Goal: Communication & Community: Answer question/provide support

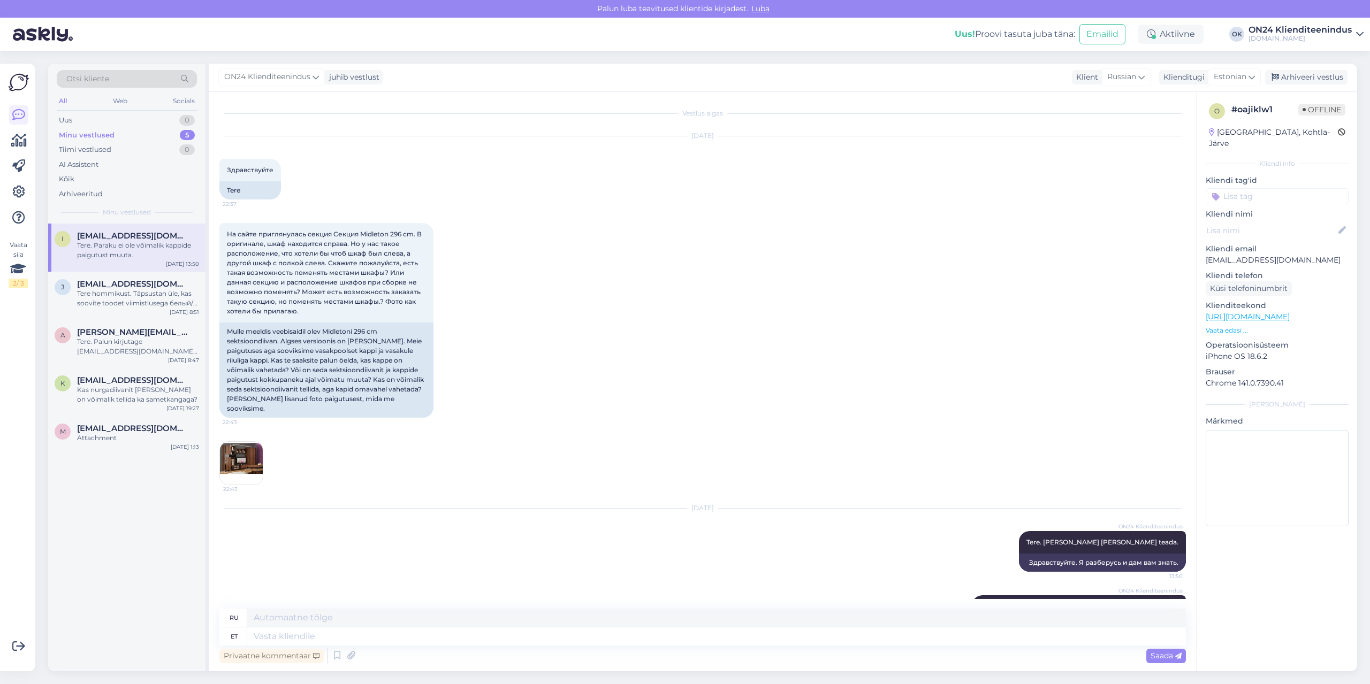
scroll to position [58, 0]
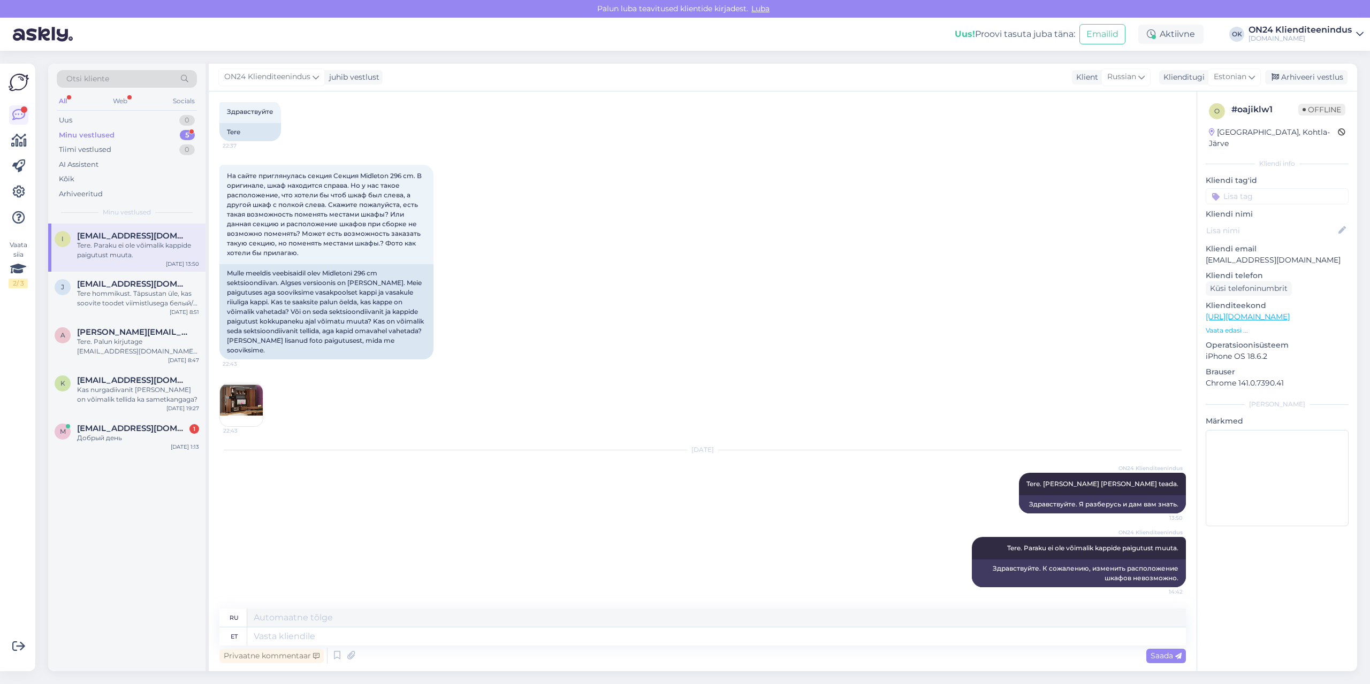
click at [122, 137] on div "Minu vestlused 5" at bounding box center [127, 135] width 140 height 15
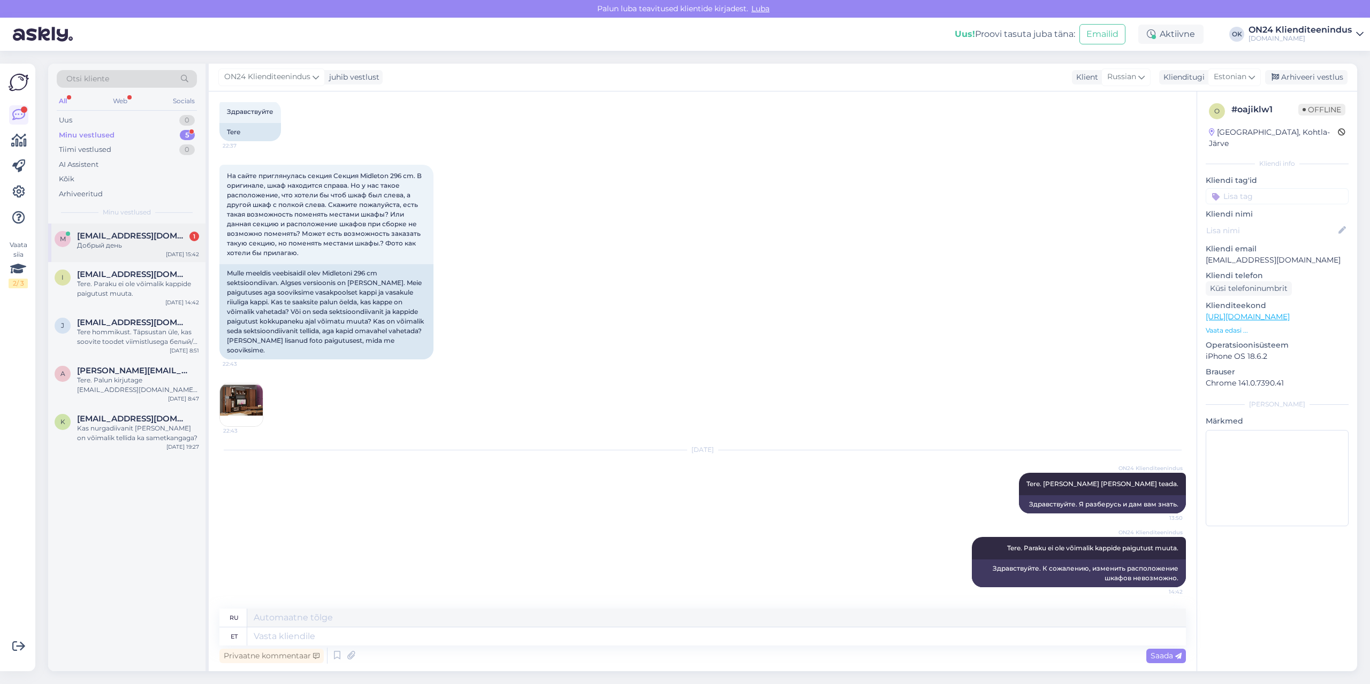
click at [130, 253] on div "m [EMAIL_ADDRESS][DOMAIN_NAME] 1 Добрый день [DATE] 15:42" at bounding box center [126, 243] width 157 height 39
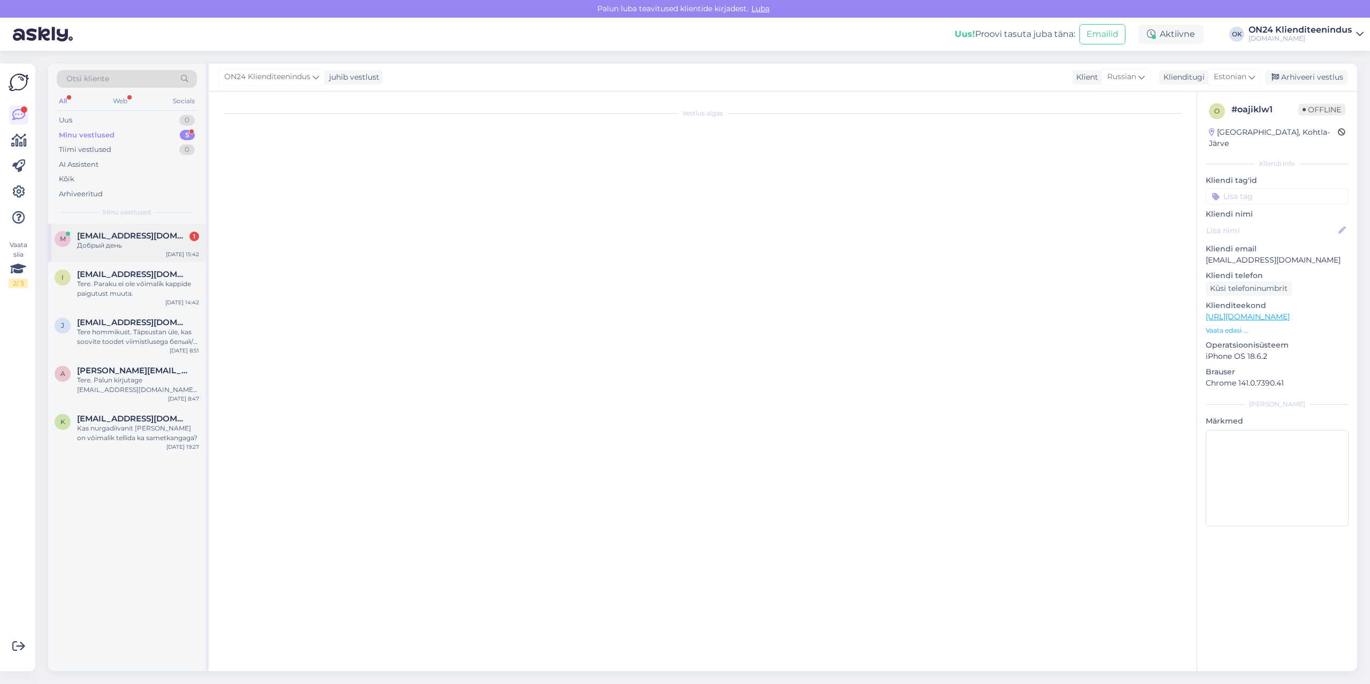
scroll to position [0, 0]
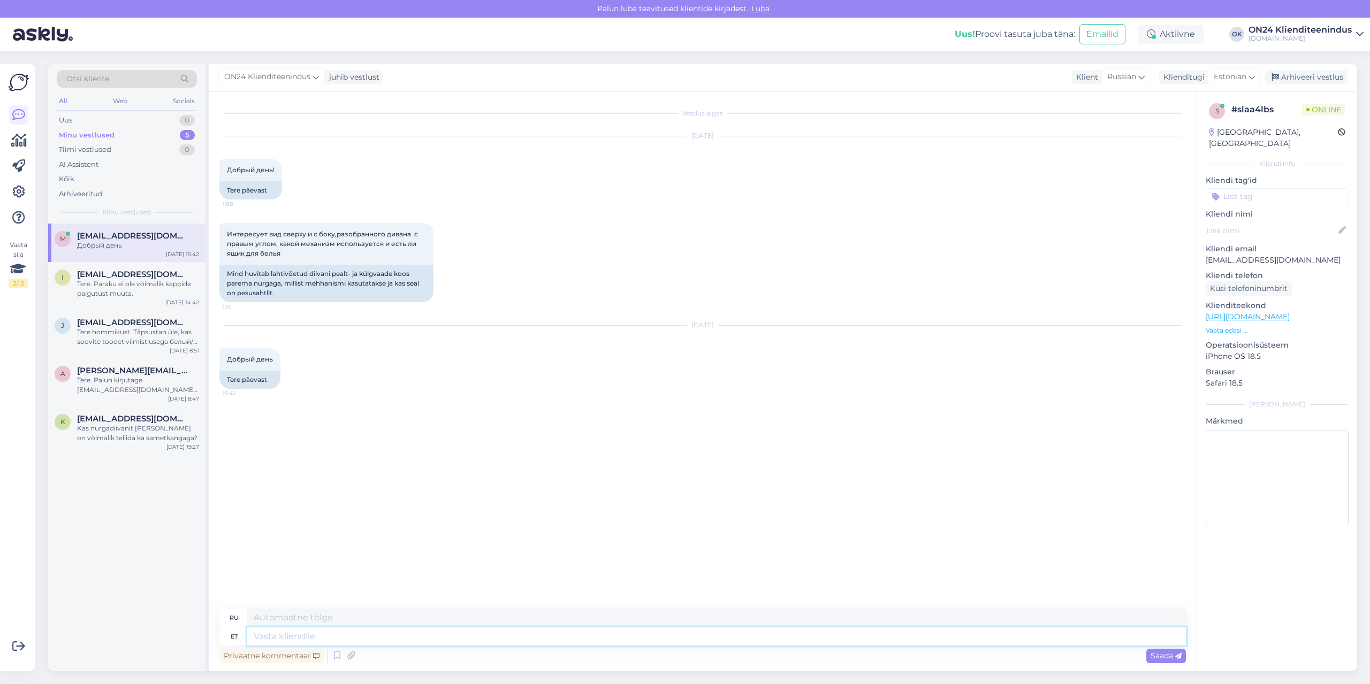
click at [308, 635] on textarea at bounding box center [716, 637] width 938 height 18
type textarea "Tere."
type textarea "Привет."
type textarea "Tere. Tootjale on"
type textarea "Здравствуйте. Производителю."
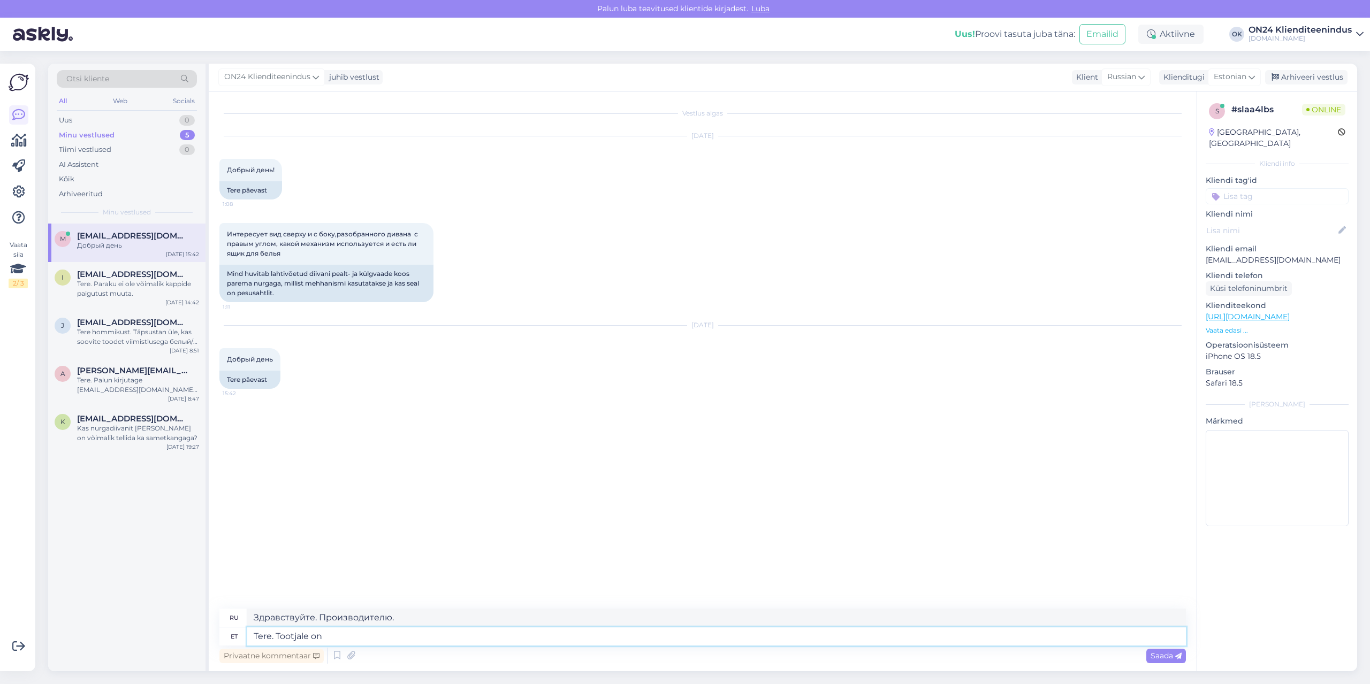
type textarea "Tere. Tootjale on"
type textarea "Здравствуйте. Производитель"
type textarea "Tere. Tootjale on päring sa"
type textarea "Здравствуйте. У меня есть вопрос к производителю."
type textarea "Tere. Tootjale on päring saadetud. O"
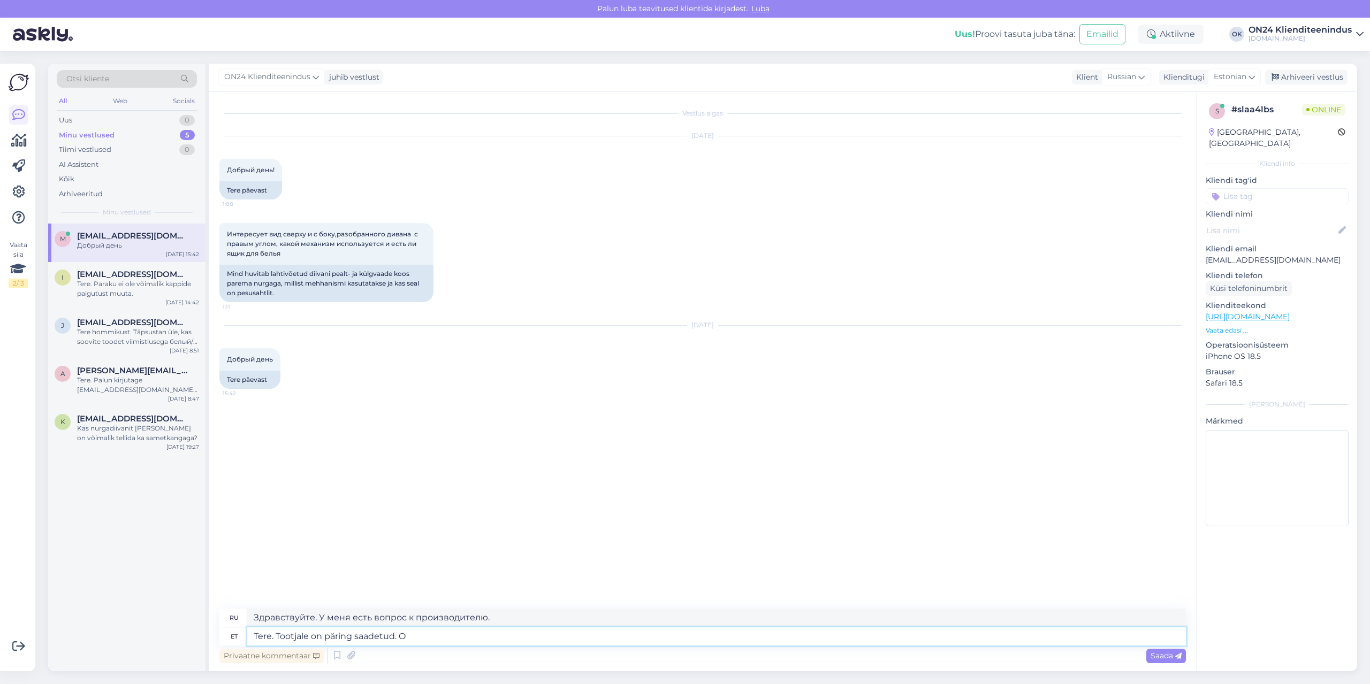
type textarea "Здравствуйте. Запрос был отправлен производителю."
type textarea "Tere. Tootjale on päring saadetud. Ootame va"
type textarea "Здравствуйте. Запрос отправлен производителю. Ждём."
type textarea "Tere. Tootjale on päring saadetud. Ootame vastust."
type textarea "Здравствуйте. Запрос отправлен производителю. Ждём ответа."
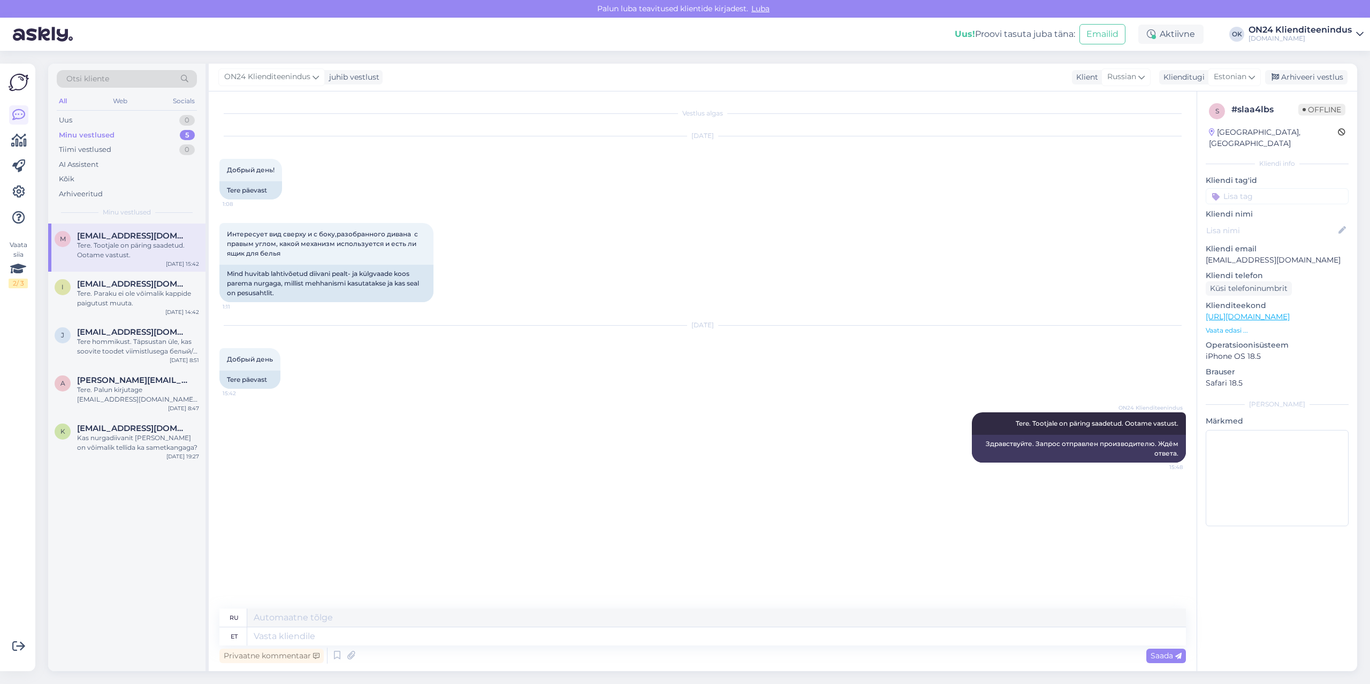
click at [1236, 255] on p "[EMAIL_ADDRESS][DOMAIN_NAME]" at bounding box center [1276, 260] width 143 height 11
copy p "[EMAIL_ADDRESS][DOMAIN_NAME]"
click at [1221, 255] on p "[EMAIL_ADDRESS][DOMAIN_NAME]" at bounding box center [1276, 260] width 143 height 11
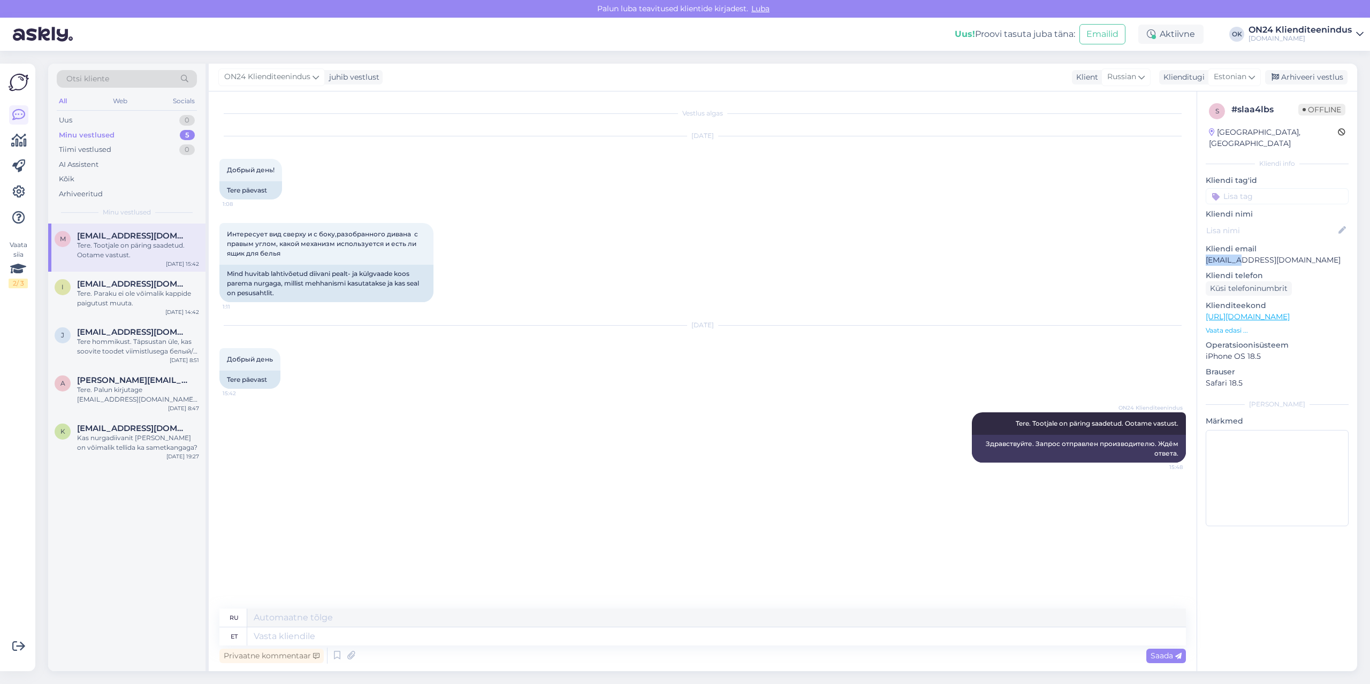
click at [1221, 255] on p "[EMAIL_ADDRESS][DOMAIN_NAME]" at bounding box center [1276, 260] width 143 height 11
click at [127, 114] on div "Uus 1" at bounding box center [127, 120] width 140 height 15
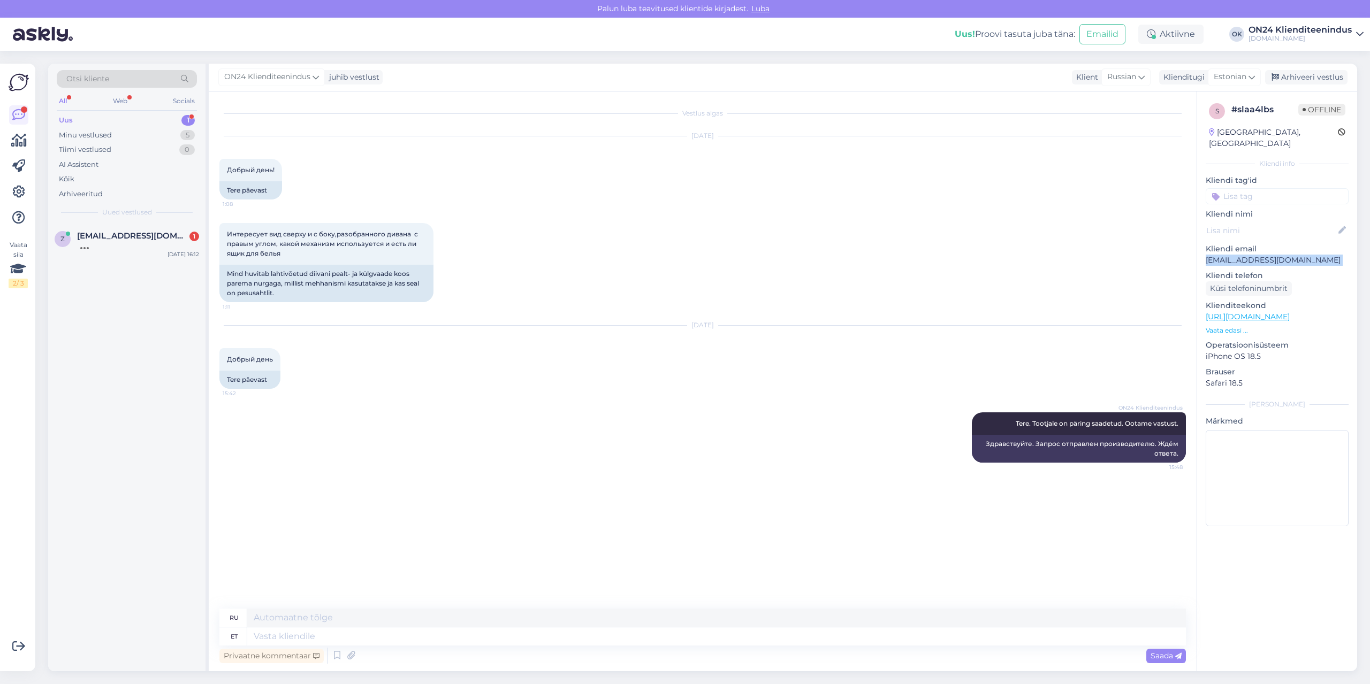
click at [1243, 255] on p "[EMAIL_ADDRESS][DOMAIN_NAME]" at bounding box center [1276, 260] width 143 height 11
click at [131, 240] on span "[EMAIL_ADDRESS][DOMAIN_NAME]" at bounding box center [132, 236] width 111 height 10
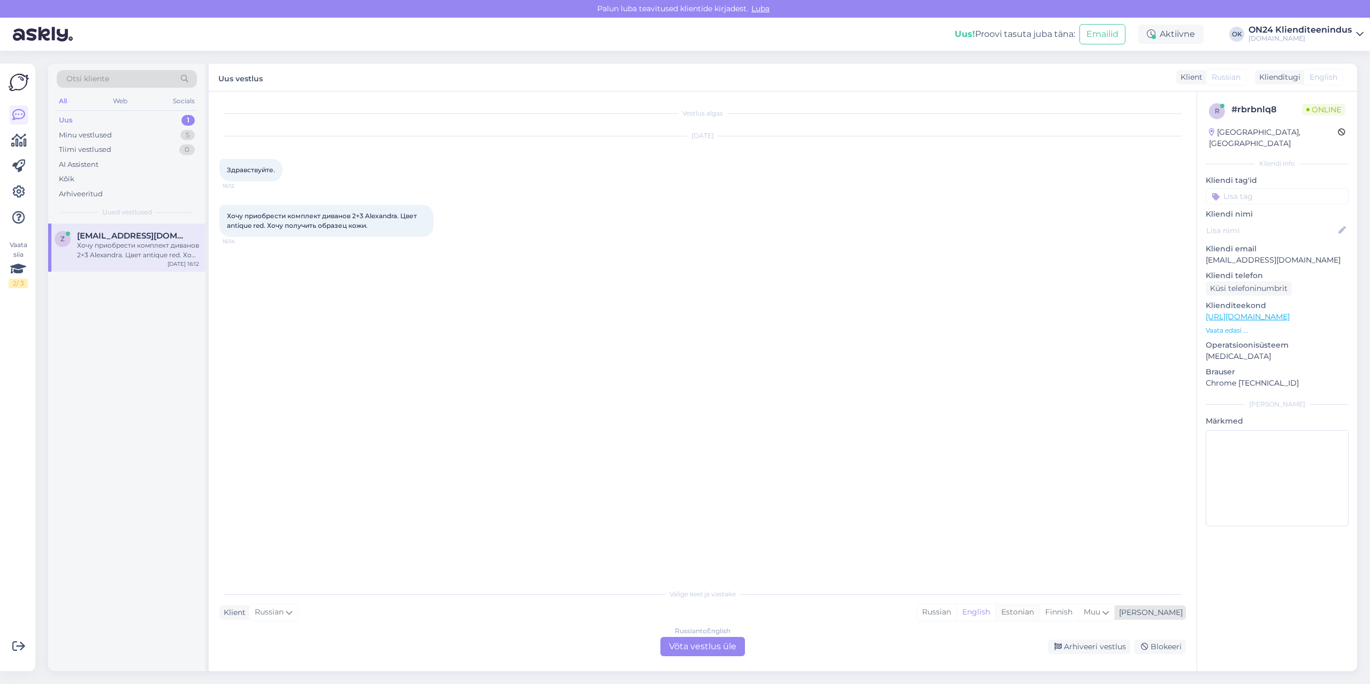
click at [1039, 613] on div "Estonian" at bounding box center [1017, 613] width 44 height 16
click at [722, 645] on div "Russian to Estonian Võta vestlus üle" at bounding box center [702, 646] width 85 height 19
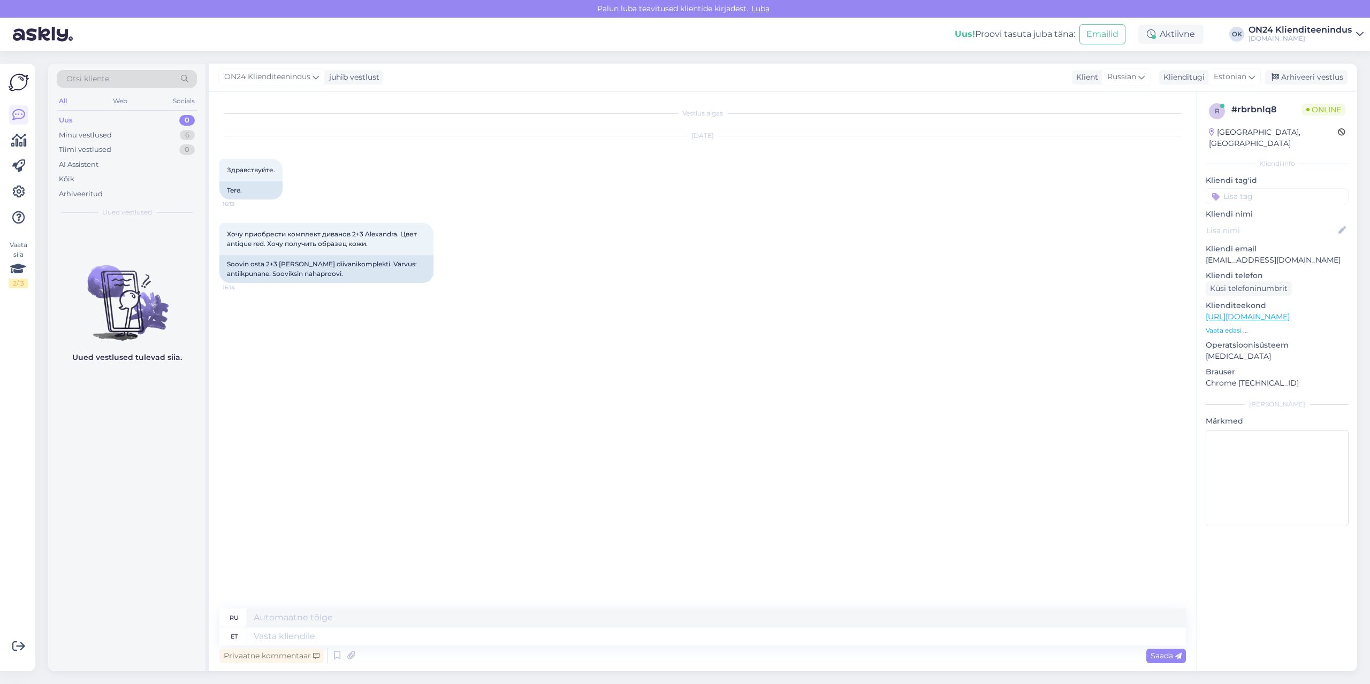
click at [1234, 326] on p "Vaata edasi ..." at bounding box center [1276, 331] width 143 height 10
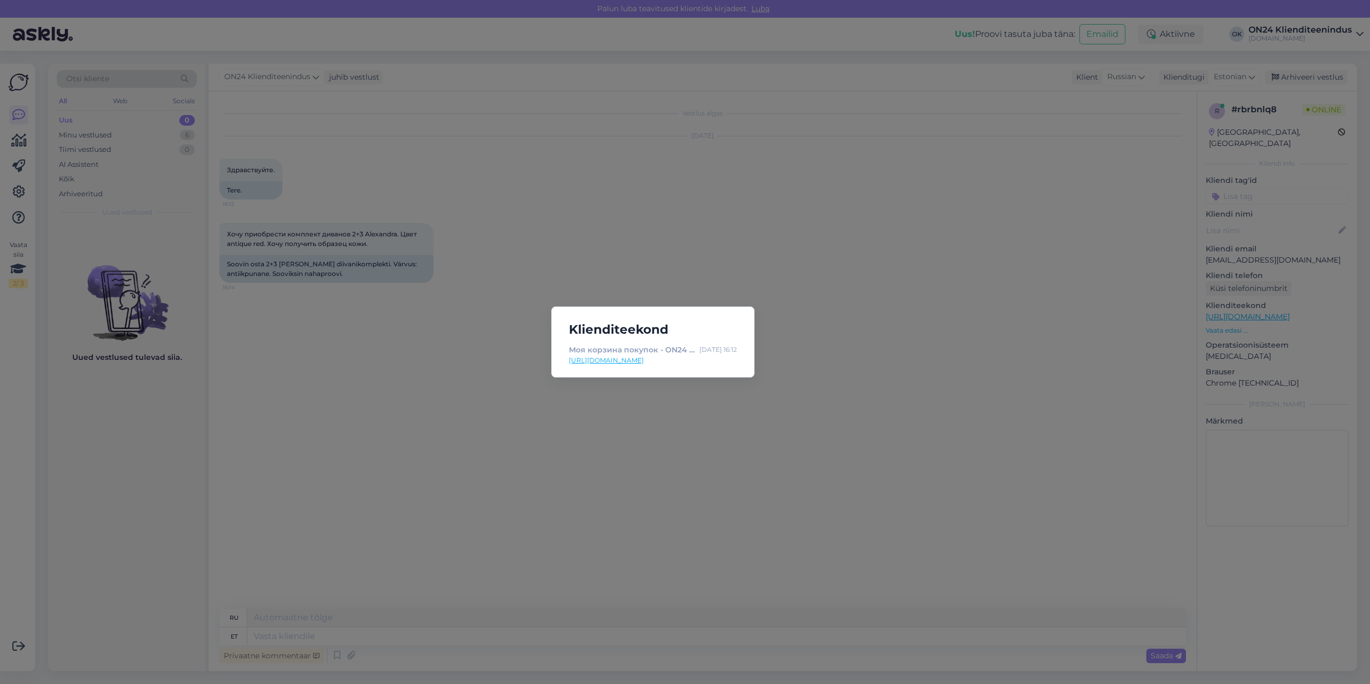
click at [647, 362] on link "[URL][DOMAIN_NAME]" at bounding box center [653, 361] width 168 height 10
click at [478, 306] on div "Klienditeekond Моя корзина покупок - ON24 Home & Living [DATE] 16:12 [URL][DOMA…" at bounding box center [685, 342] width 1370 height 684
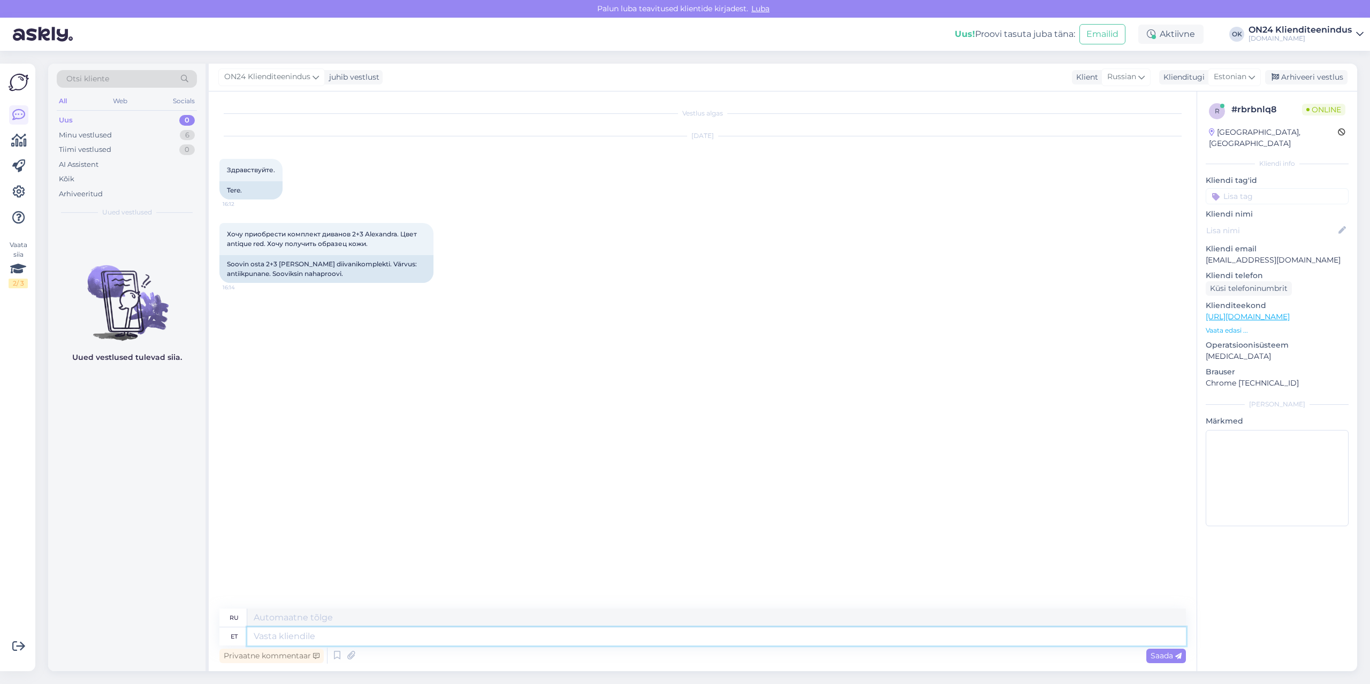
click at [349, 644] on textarea at bounding box center [716, 637] width 938 height 18
type textarea "Tere."
type textarea "Привет."
type textarea "Tere. Mis a"
type textarea "Привет. Что?"
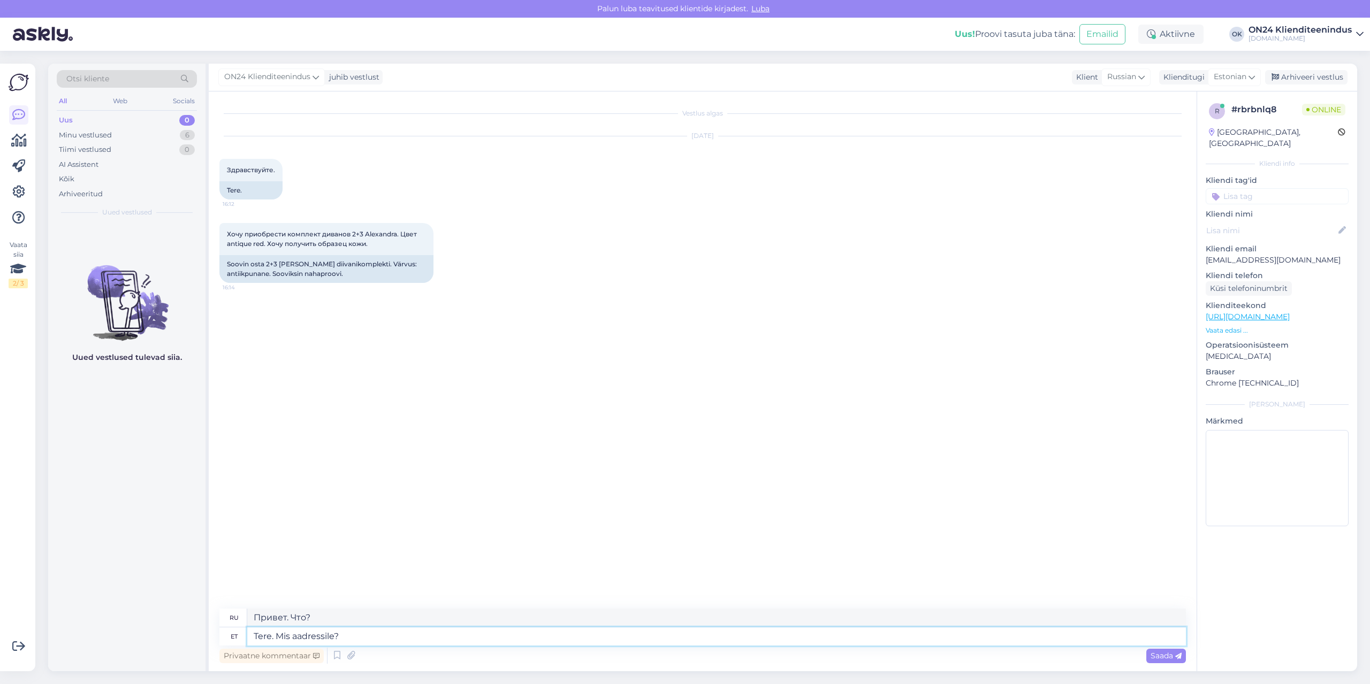
type textarea "Tere. Mis aadressile?"
type textarea "Здравствуйте. Какой адрес?"
click at [92, 131] on div "Minu vestlused" at bounding box center [85, 135] width 53 height 11
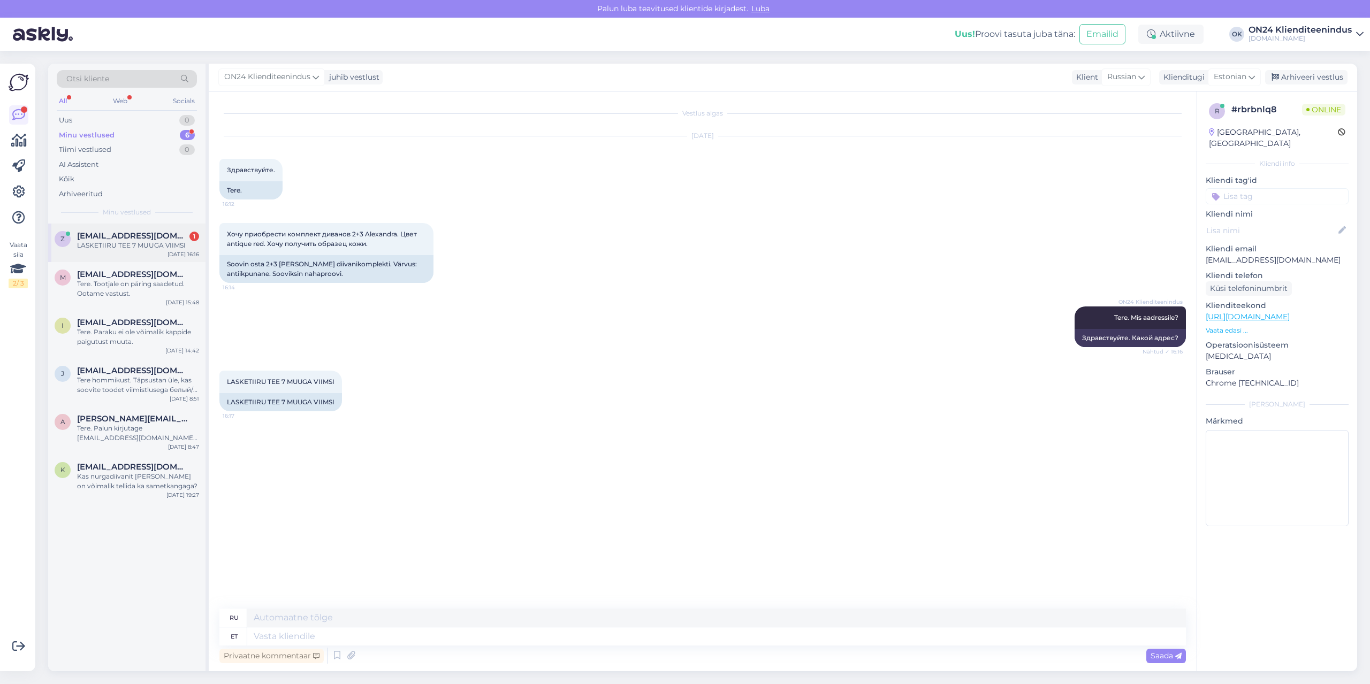
click at [108, 246] on div "LASKETIIRU TEE 7 MUUGA VIIMSI" at bounding box center [138, 246] width 122 height 10
click at [309, 632] on textarea at bounding box center [716, 637] width 938 height 18
type textarea "Paneme t"
type textarea "Давайте положим"
type textarea "Paneme [PERSON_NAME]."
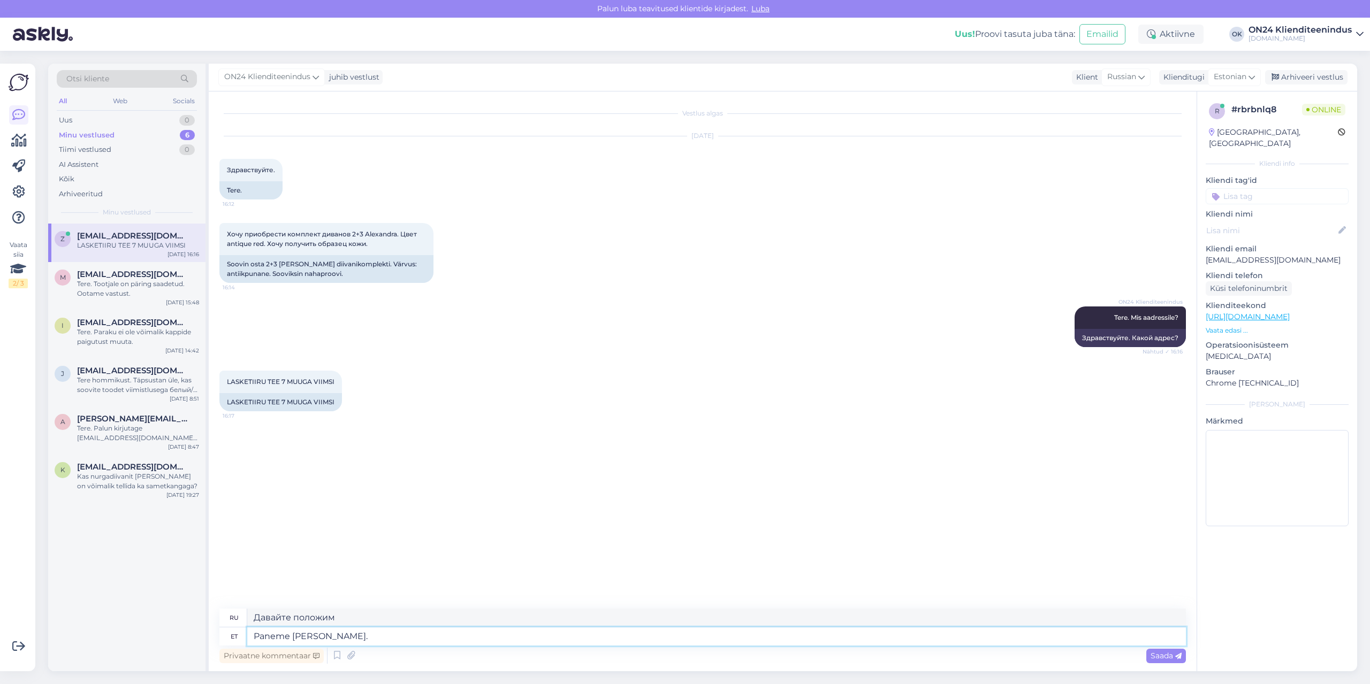
type textarea "Давайте начнем."
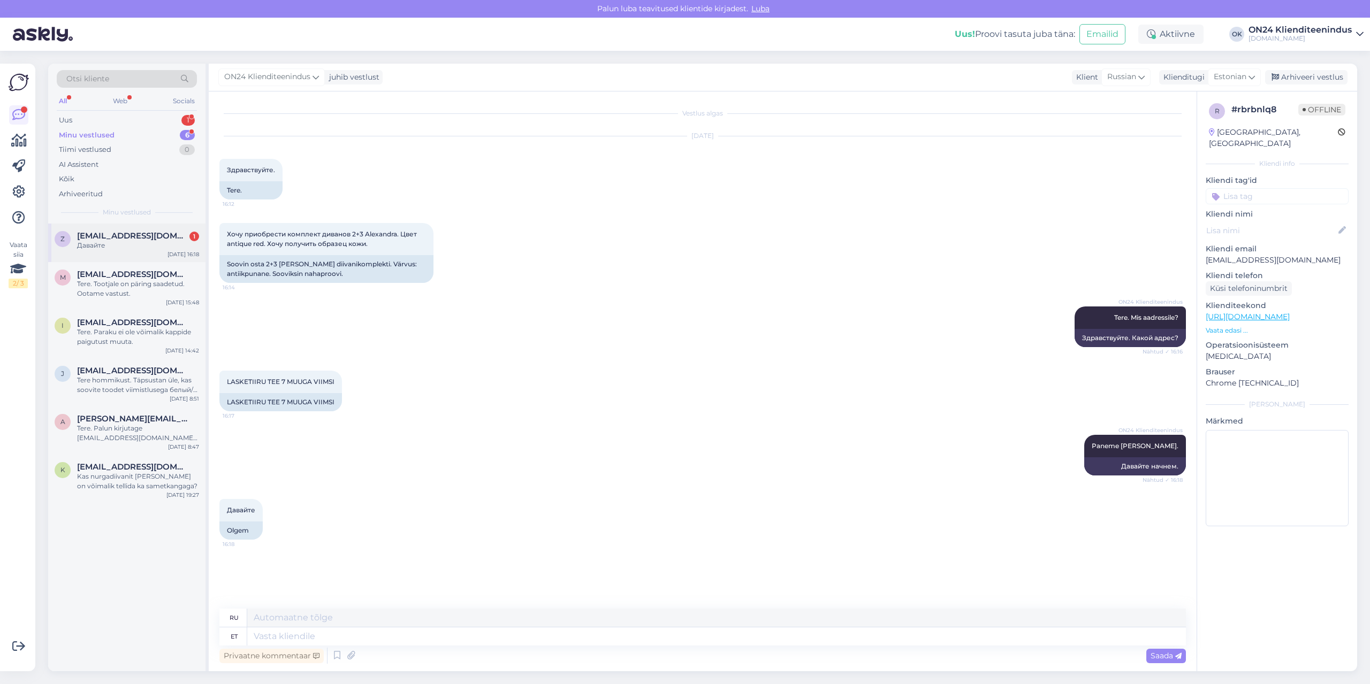
click at [125, 249] on div "Давайте" at bounding box center [138, 246] width 122 height 10
click at [272, 635] on textarea at bounding box center [716, 637] width 938 height 18
click at [330, 617] on textarea at bounding box center [716, 618] width 938 height 18
click at [335, 640] on textarea at bounding box center [716, 637] width 938 height 18
paste textarea "Мы отправим образцы."
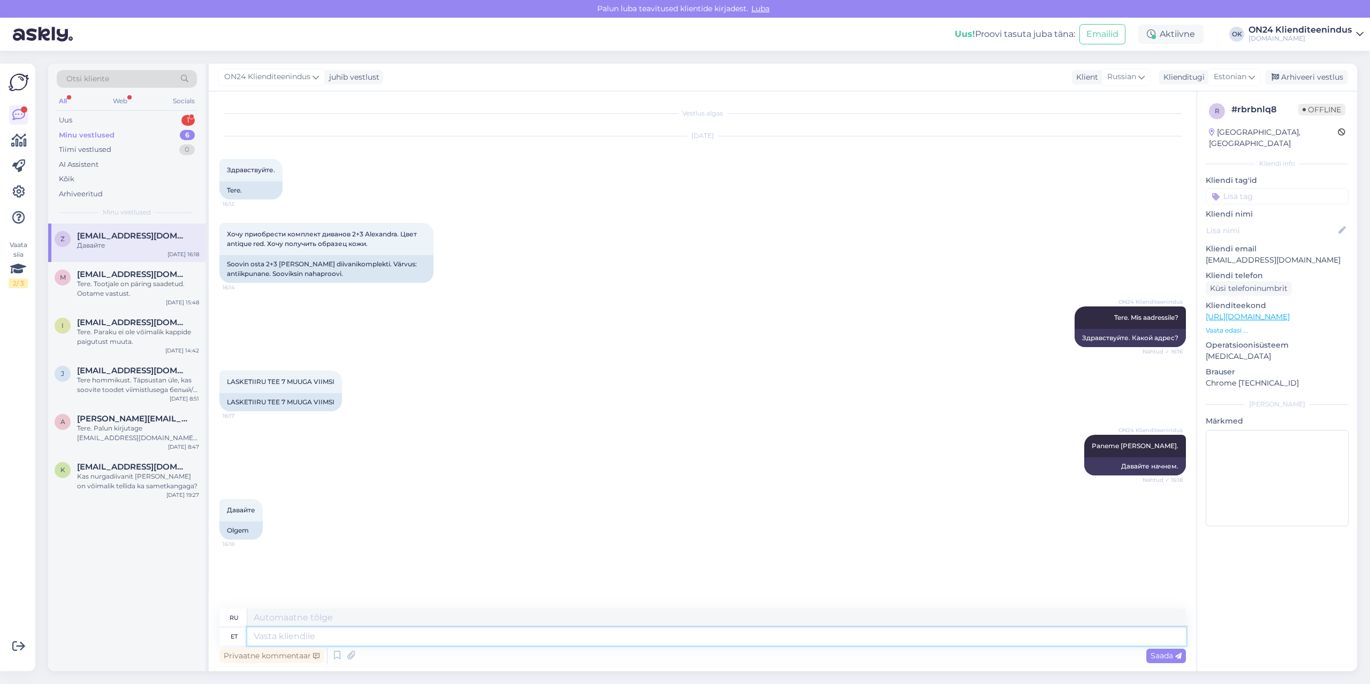
type textarea "Мы отправим образцы."
type textarea "Мы вышлем образцы."
type textarea "Мы отправим образцы."
drag, startPoint x: 392, startPoint y: 607, endPoint x: 204, endPoint y: 608, distance: 187.8
click at [204, 608] on div "Otsi kliente All Web Socials Uus 1 Minu vestlused 6 Tiimi vestlused 0 AI Assist…" at bounding box center [702, 368] width 1309 height 608
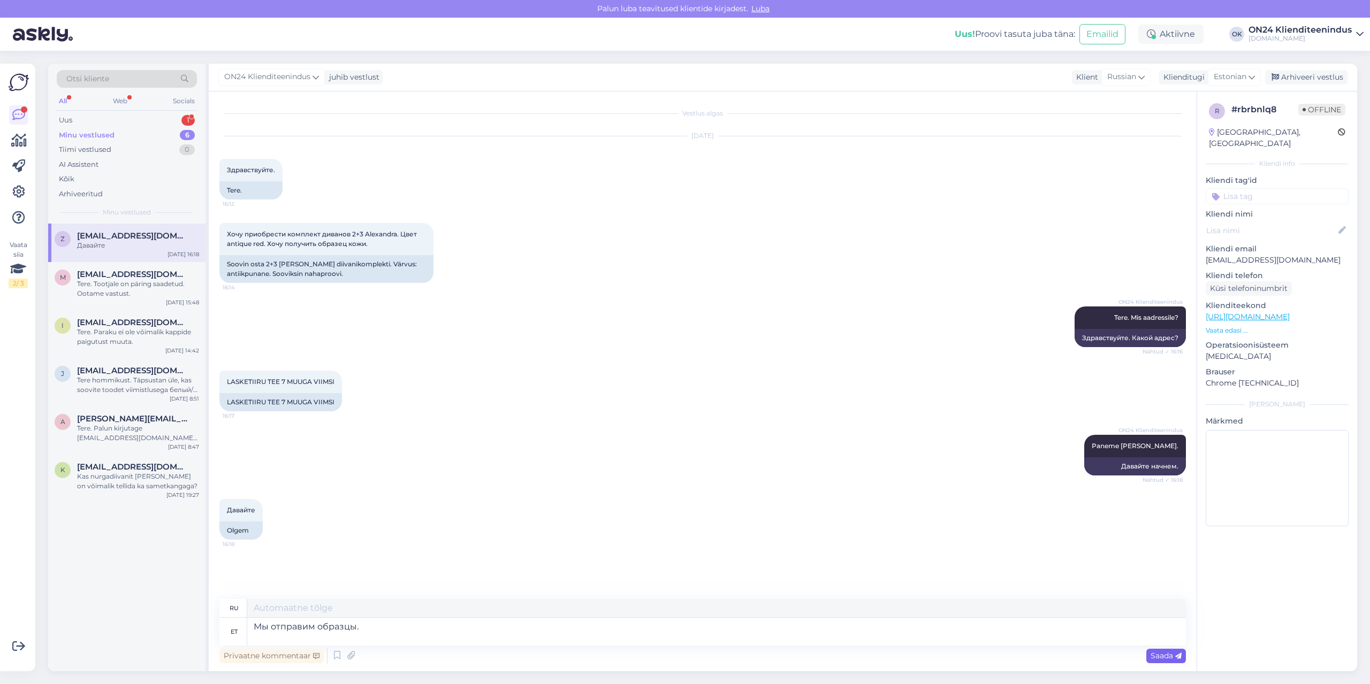
click at [1166, 656] on span "Saada" at bounding box center [1165, 656] width 31 height 10
click at [117, 121] on div "Uus 1" at bounding box center [127, 120] width 140 height 15
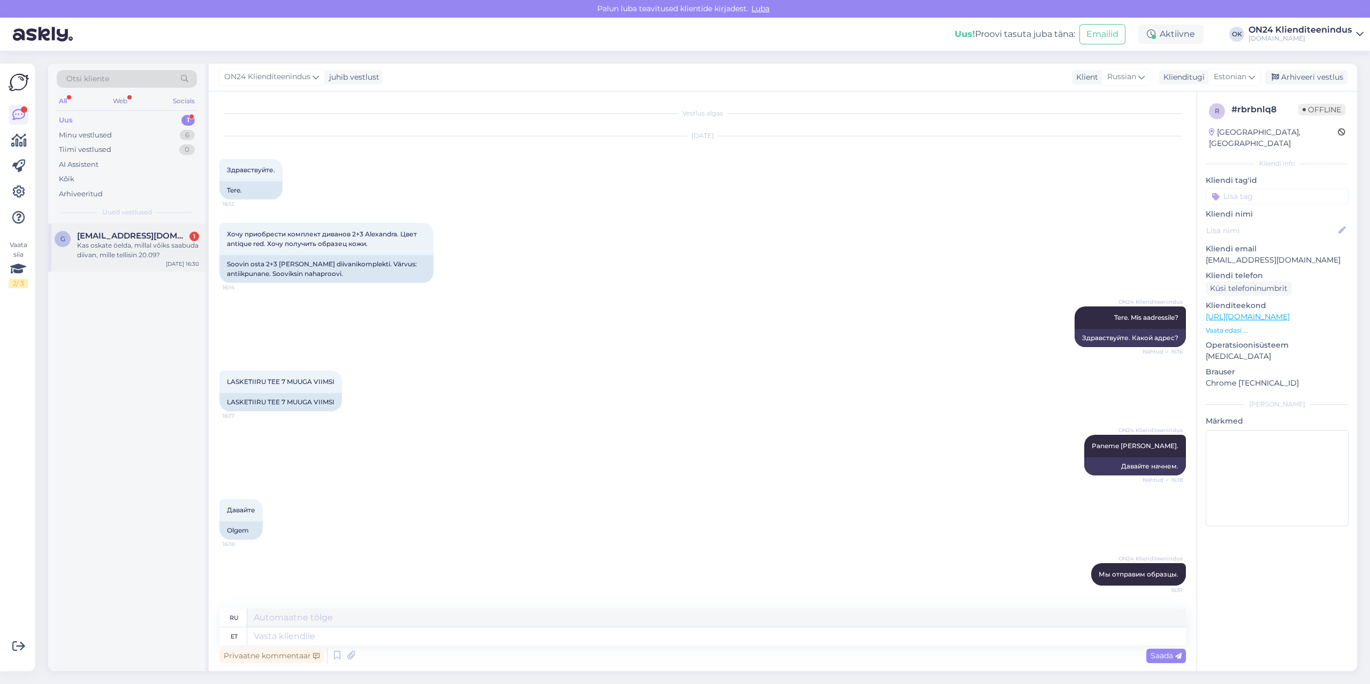
click at [128, 247] on div "Kas oskate öelda, millal võiks saabuda diivan, mille tellisin 20.09?" at bounding box center [138, 250] width 122 height 19
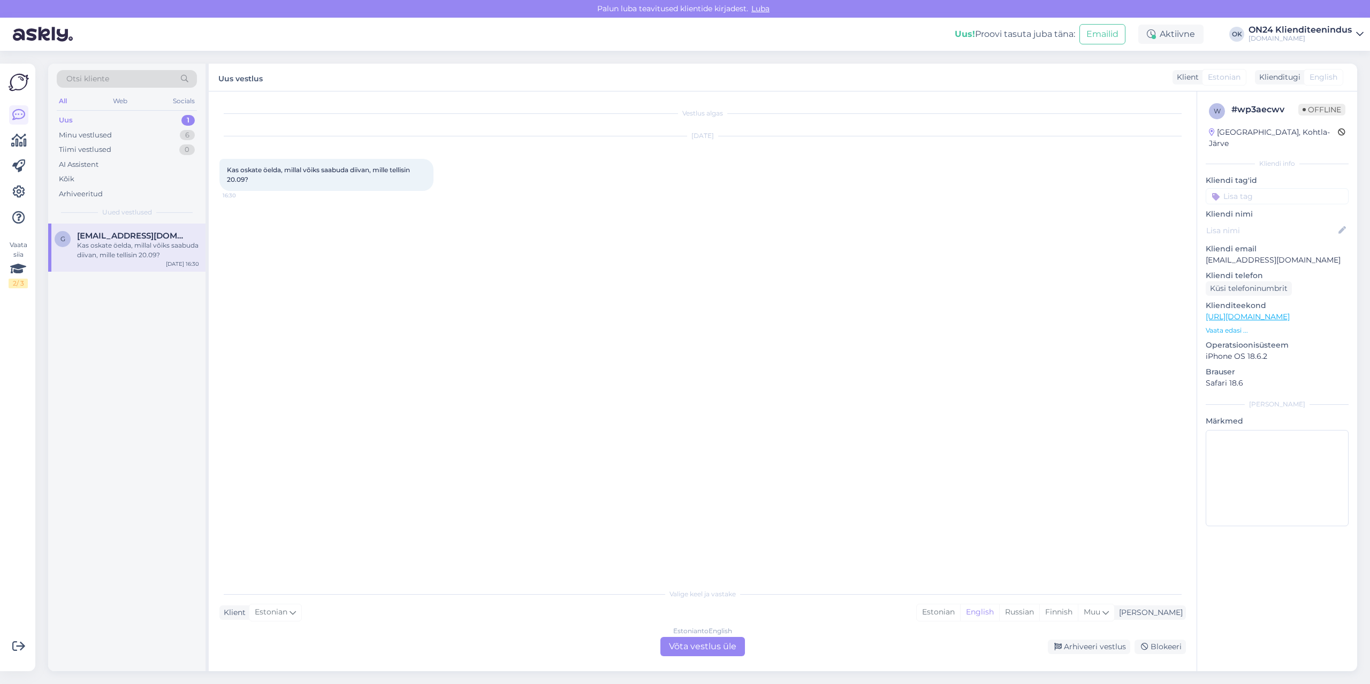
click at [1258, 255] on p "[EMAIL_ADDRESS][DOMAIN_NAME]" at bounding box center [1276, 260] width 143 height 11
copy p "[EMAIL_ADDRESS][DOMAIN_NAME]"
click at [960, 613] on div "Estonian" at bounding box center [937, 613] width 43 height 16
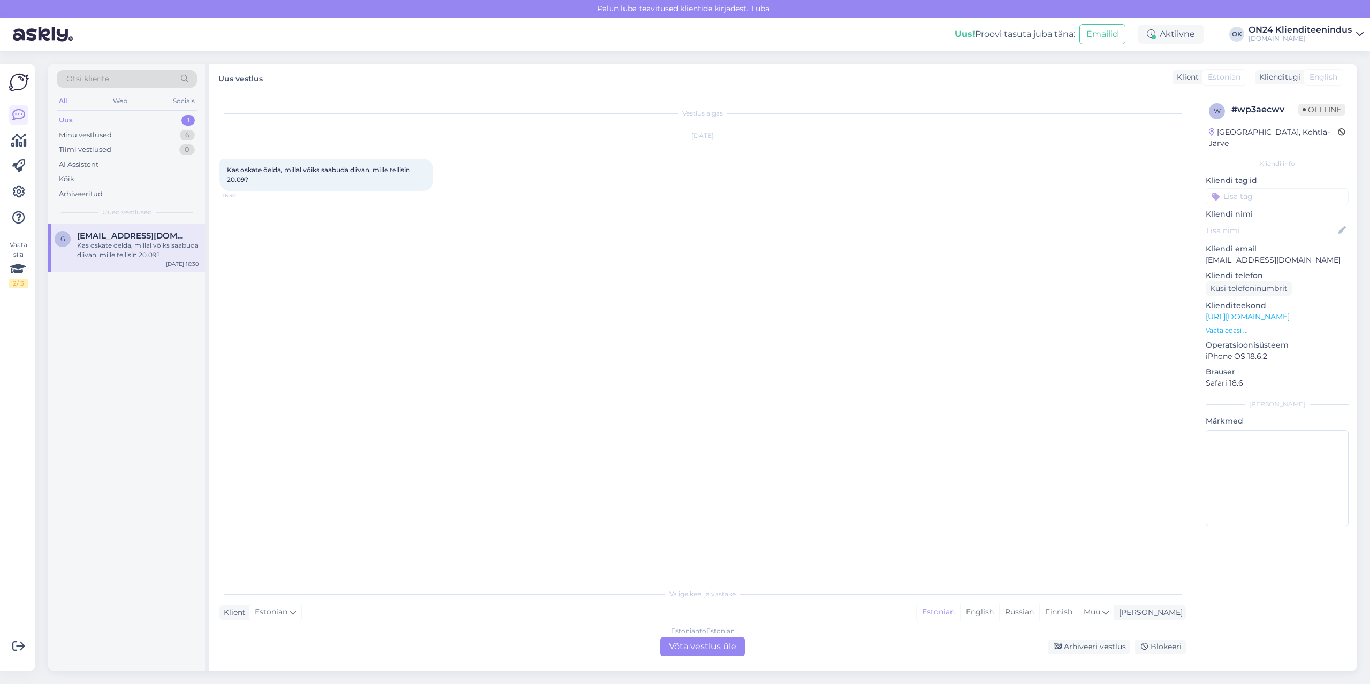
click at [725, 644] on div "Estonian to Estonian Võta vestlus üle" at bounding box center [702, 646] width 85 height 19
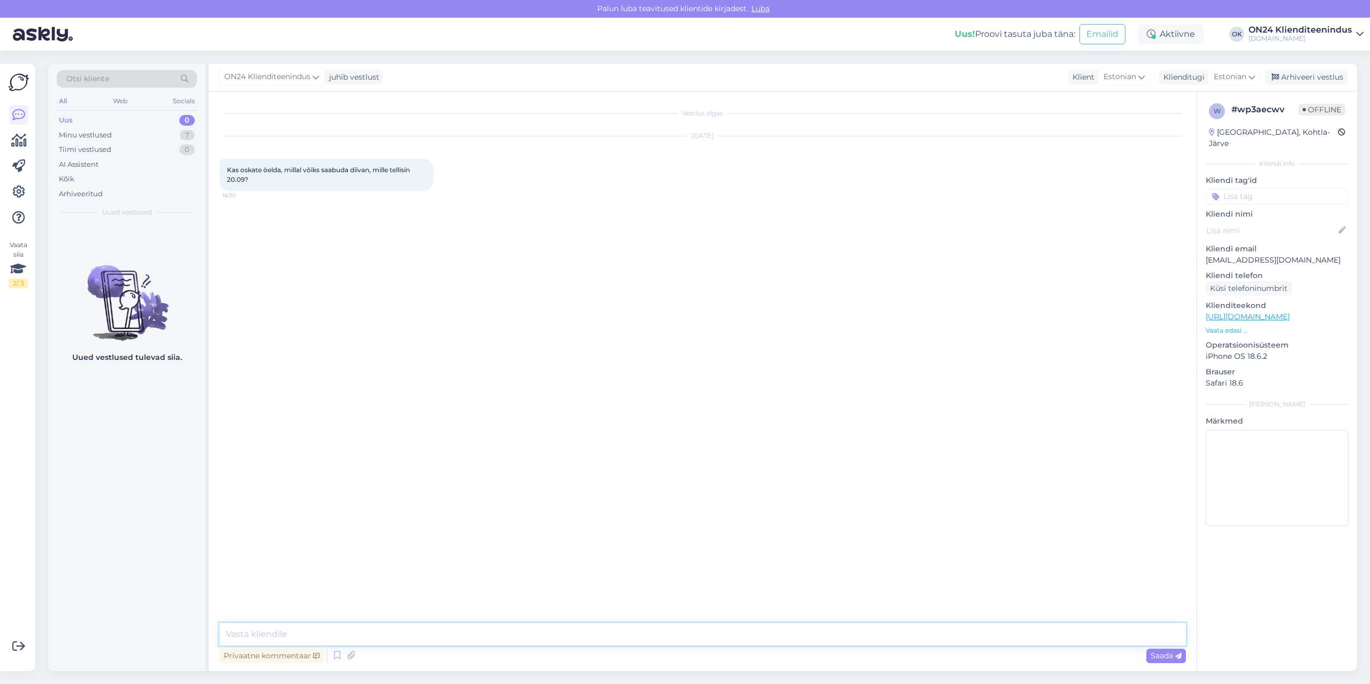
click at [721, 631] on textarea at bounding box center [702, 634] width 966 height 22
type textarea "Tere. Tellimus [PERSON_NAME] saabus lattu. Teiega võetakse ühendust, et leppida…"
click at [98, 136] on div "Minu vestlused" at bounding box center [85, 135] width 53 height 11
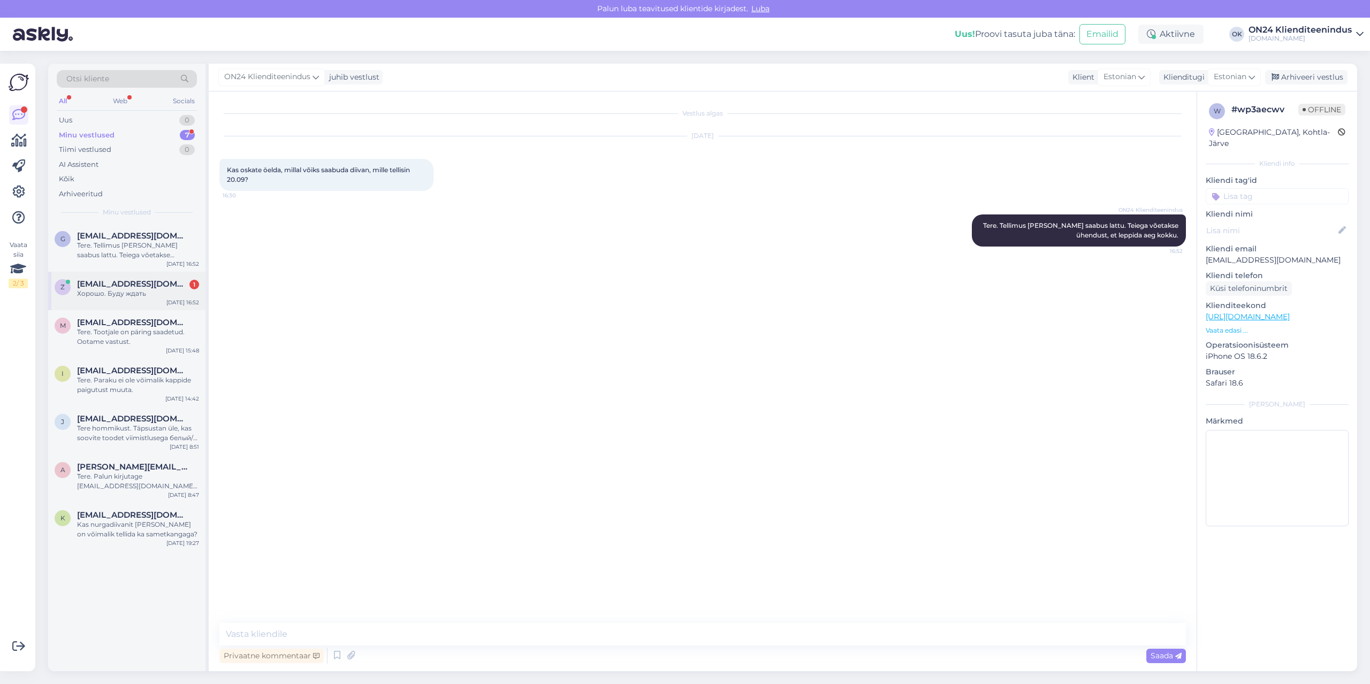
click at [147, 297] on div "Хорошо. Буду ждать" at bounding box center [138, 294] width 122 height 10
